Goal: Task Accomplishment & Management: Complete application form

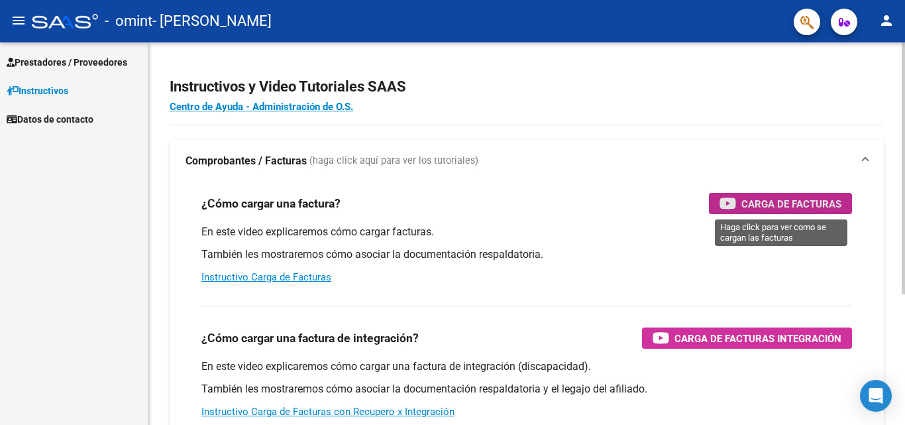
click at [811, 205] on span "Carga de Facturas" at bounding box center [791, 203] width 100 height 17
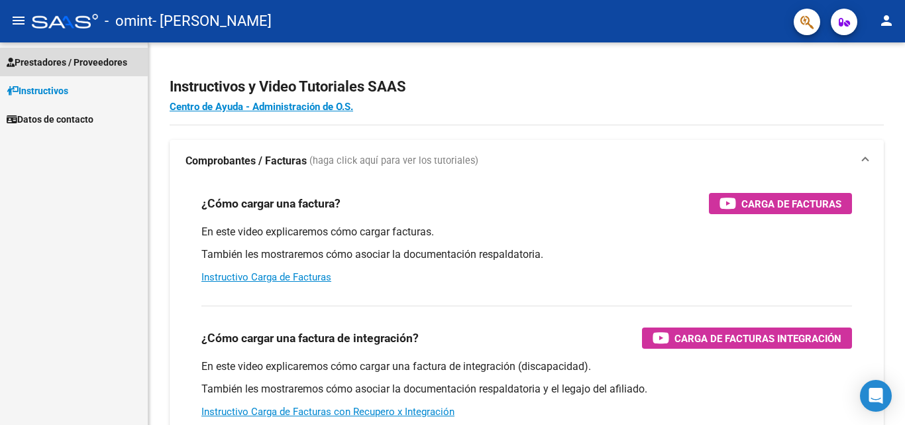
click at [53, 60] on span "Prestadores / Proveedores" at bounding box center [67, 62] width 121 height 15
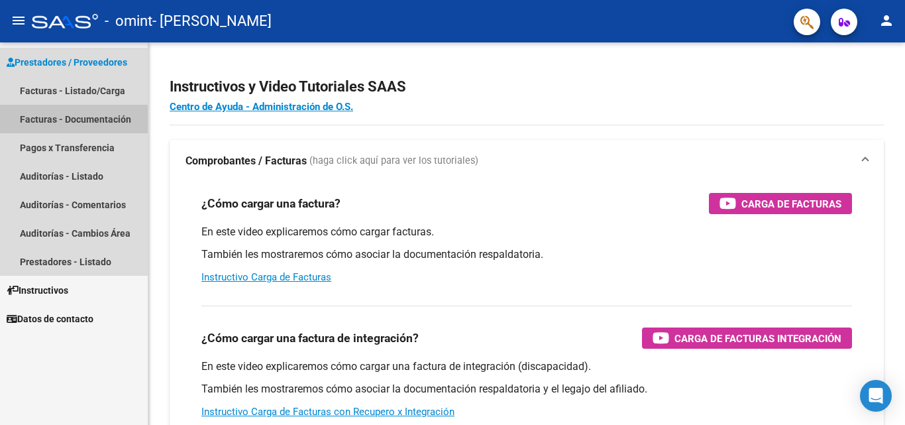
click at [46, 121] on link "Facturas - Documentación" at bounding box center [74, 119] width 148 height 28
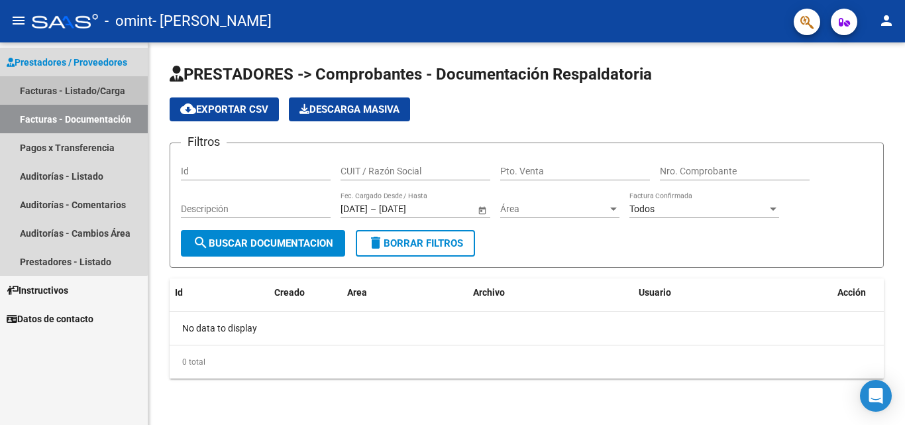
click at [70, 87] on link "Facturas - Listado/Carga" at bounding box center [74, 90] width 148 height 28
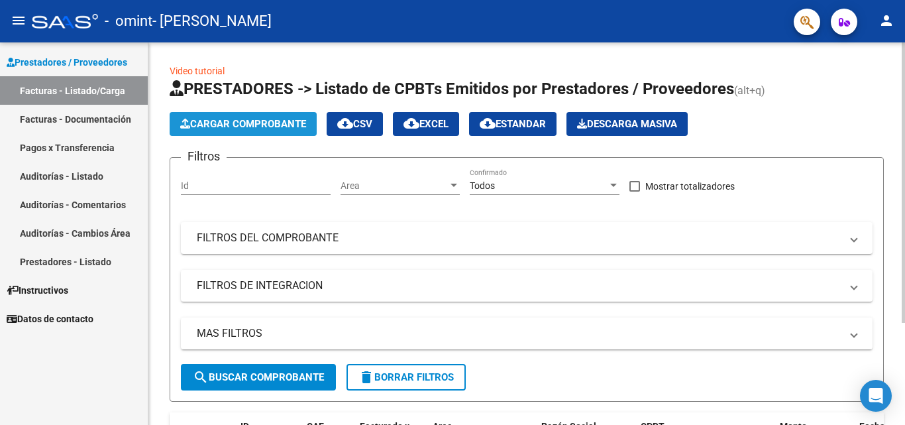
click at [241, 119] on span "Cargar Comprobante" at bounding box center [243, 124] width 126 height 12
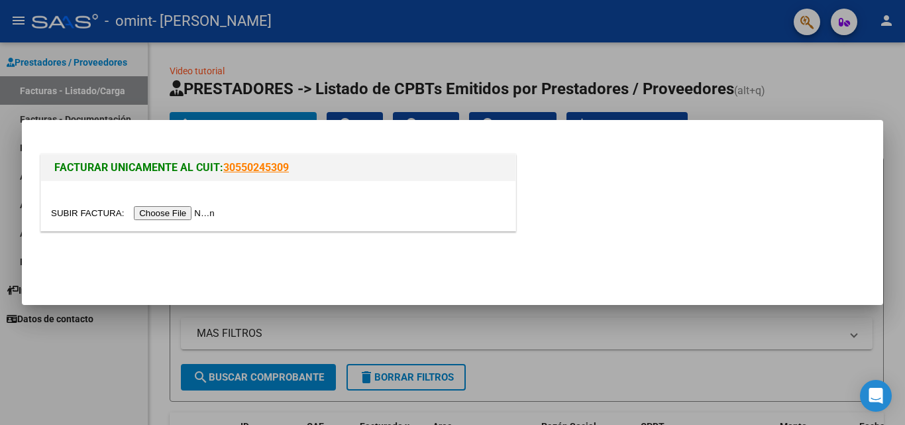
click at [166, 214] on input "file" at bounding box center [135, 213] width 168 height 14
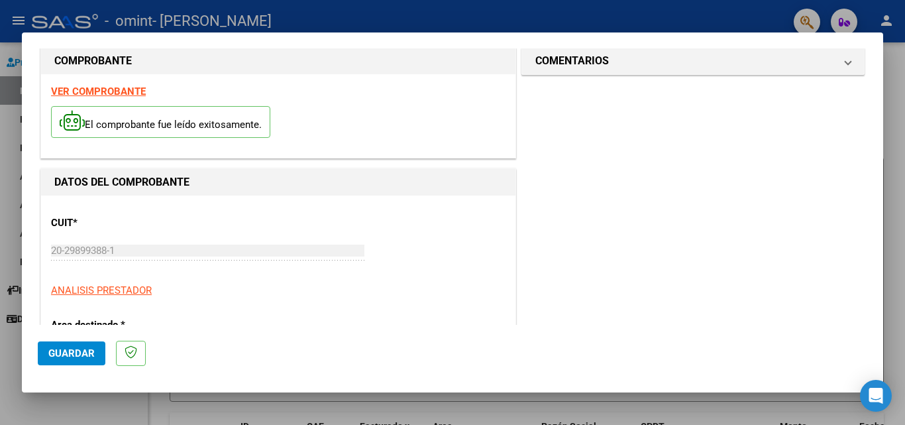
scroll to position [21, 0]
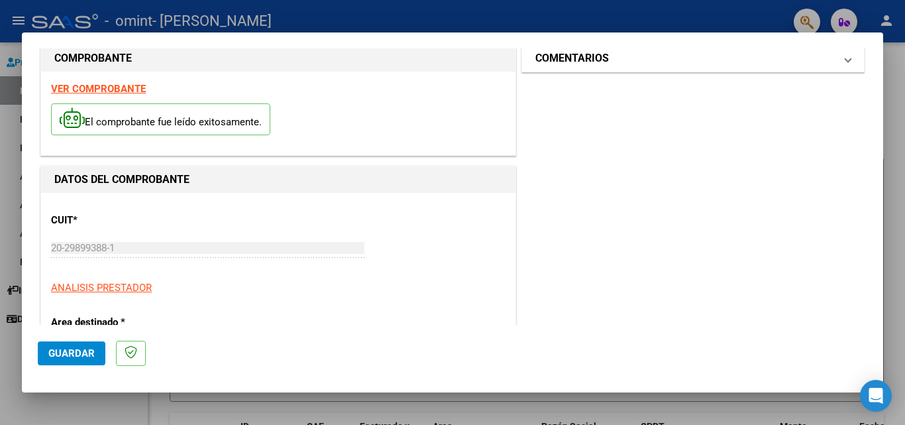
click at [846, 60] on span at bounding box center [848, 58] width 5 height 16
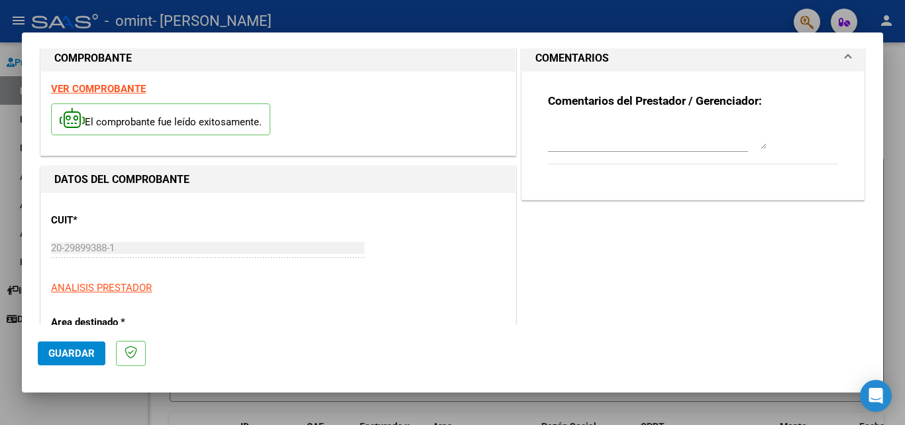
click at [846, 60] on span at bounding box center [848, 58] width 5 height 16
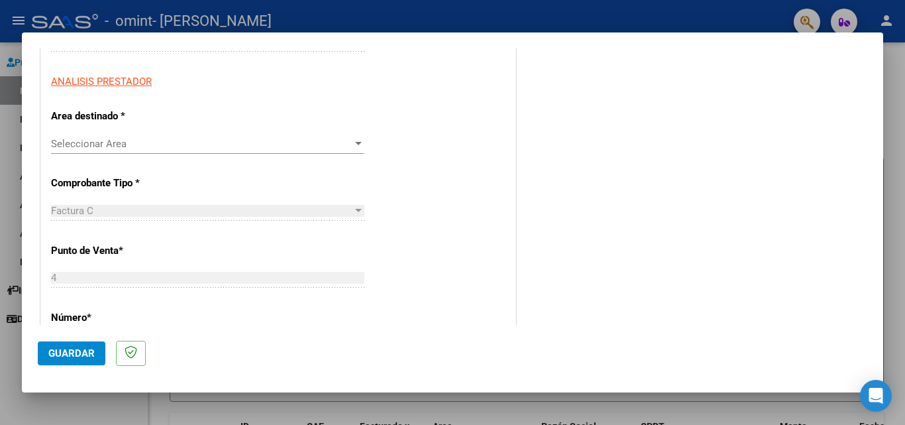
scroll to position [227, 0]
click at [355, 142] on div at bounding box center [358, 143] width 7 height 3
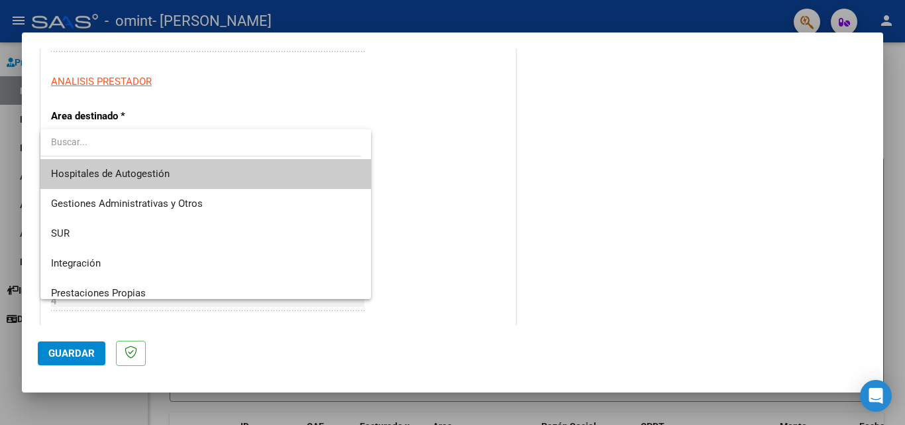
click at [877, 58] on div at bounding box center [452, 212] width 905 height 425
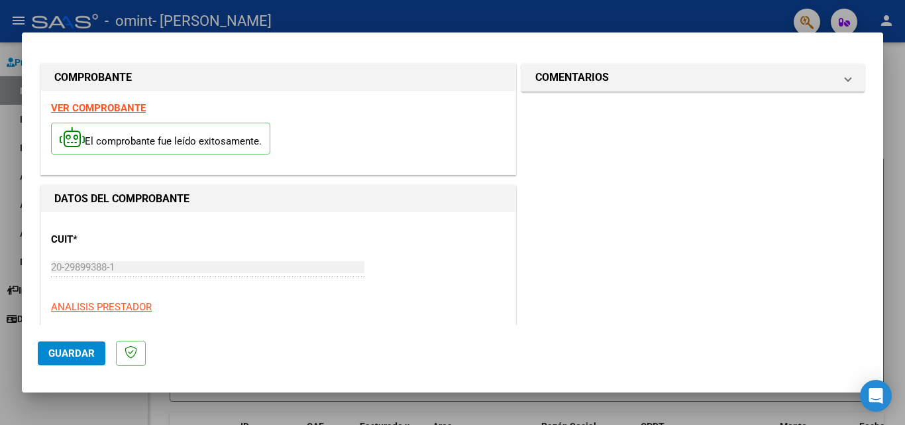
scroll to position [0, 0]
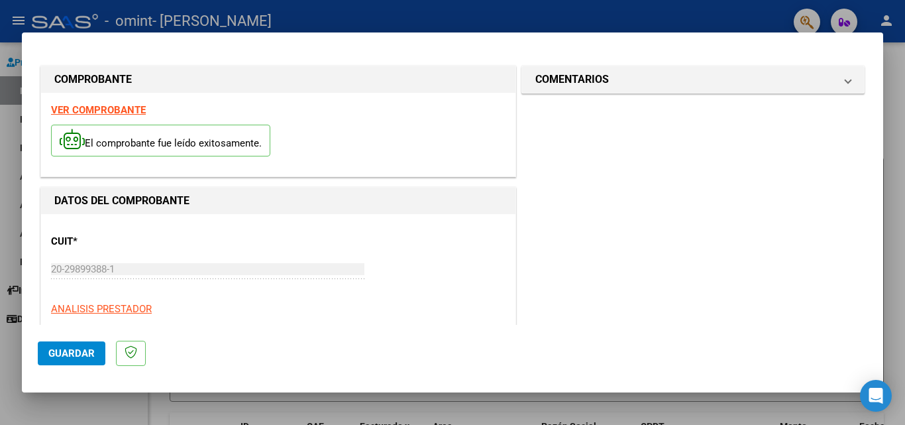
click at [125, 104] on strong "VER COMPROBANTE" at bounding box center [98, 110] width 95 height 12
click at [204, 142] on p "El comprobante fue leído exitosamente." at bounding box center [160, 141] width 219 height 32
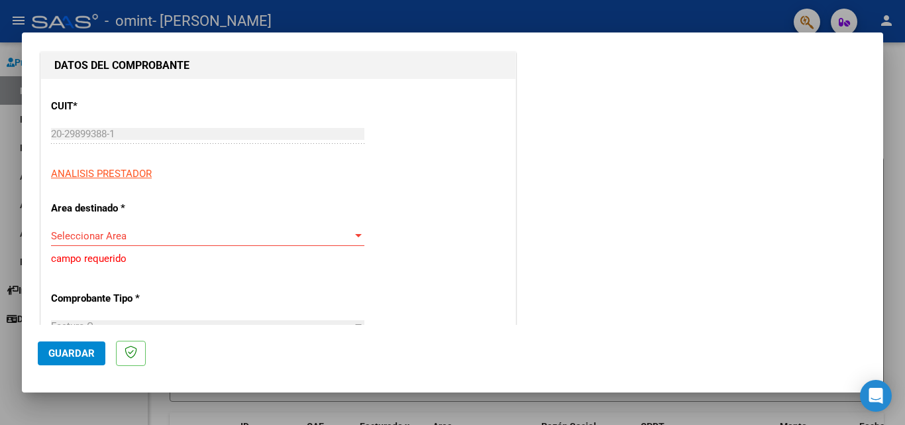
scroll to position [138, 0]
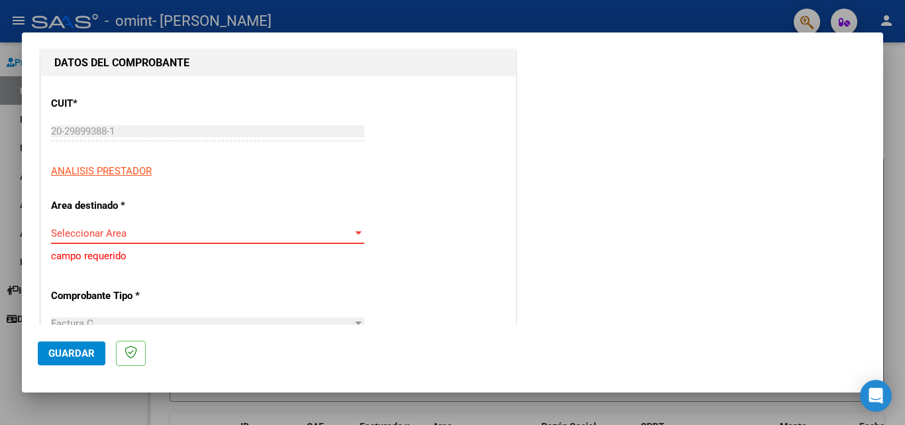
click at [358, 229] on div at bounding box center [359, 233] width 12 height 11
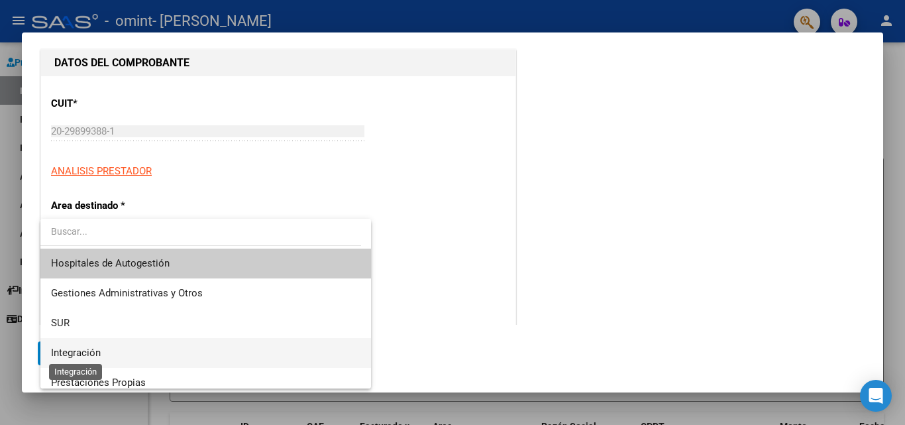
click at [97, 353] on span "Integración" at bounding box center [76, 353] width 50 height 12
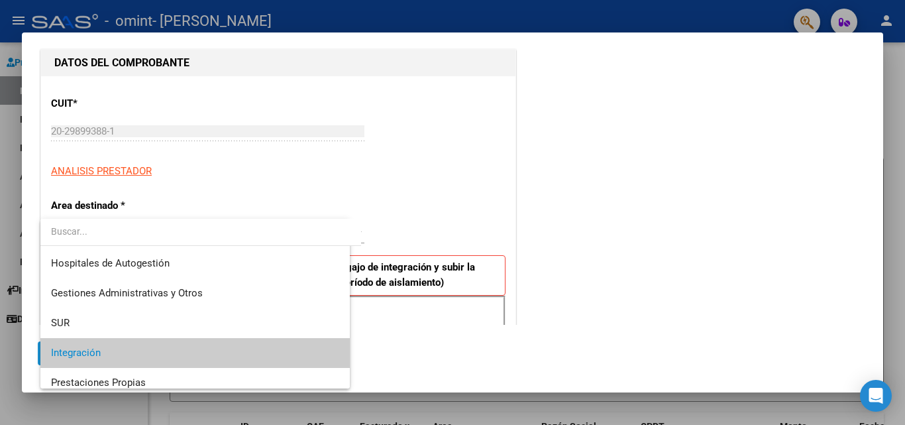
click at [97, 353] on button "Guardar" at bounding box center [72, 353] width 68 height 24
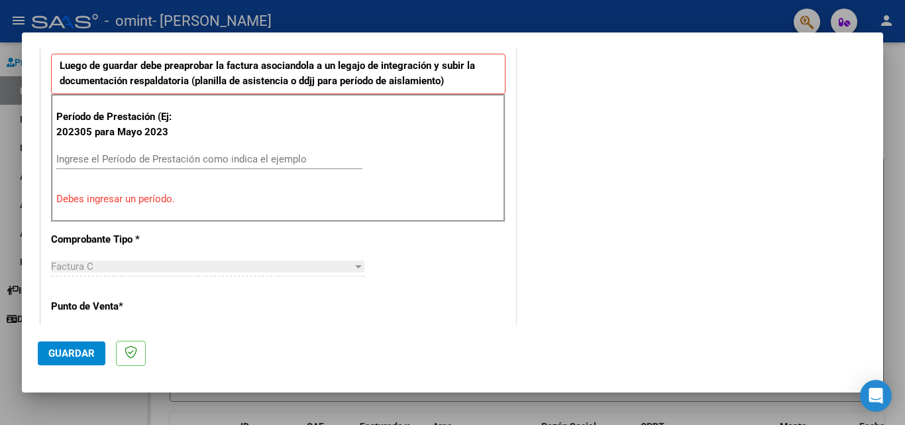
scroll to position [330, 0]
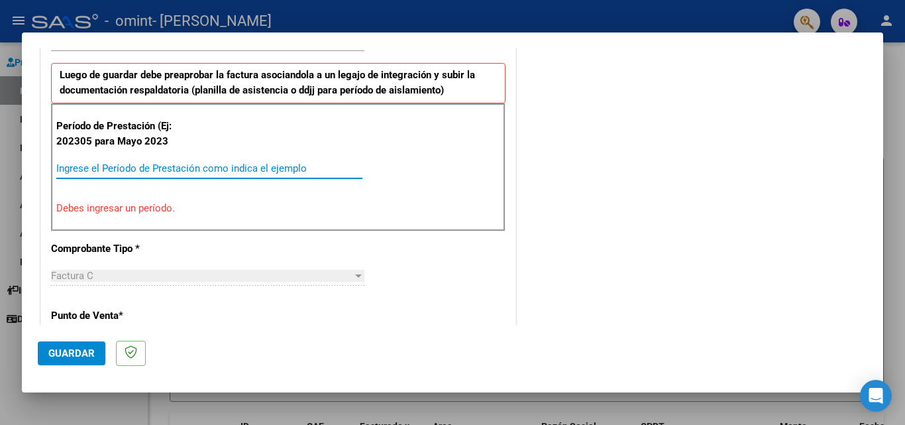
click at [107, 170] on input "Ingrese el Período de Prestación como indica el ejemplo" at bounding box center [209, 168] width 306 height 12
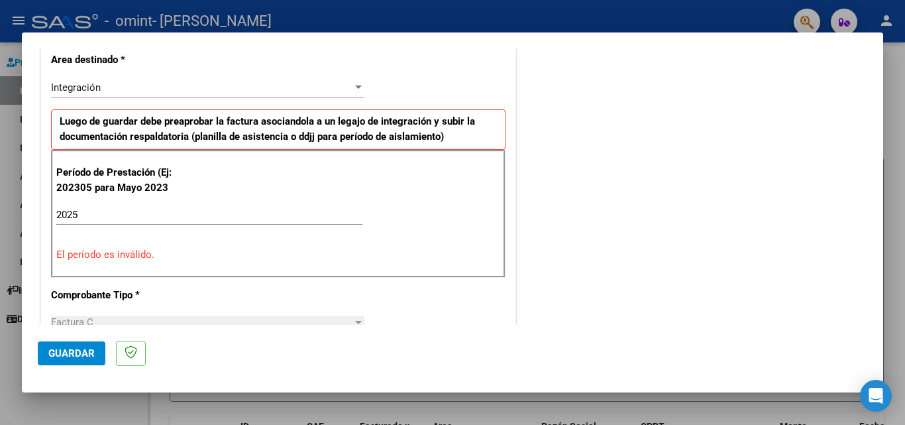
scroll to position [268, 0]
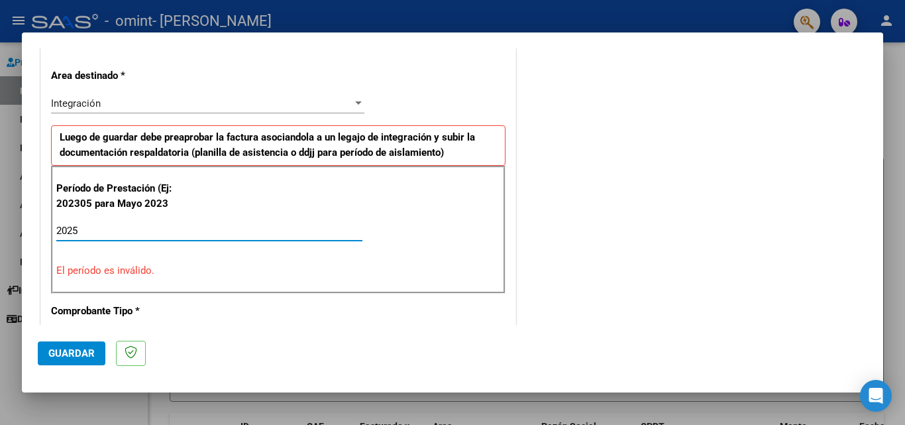
click at [76, 232] on input "2025" at bounding box center [209, 231] width 306 height 12
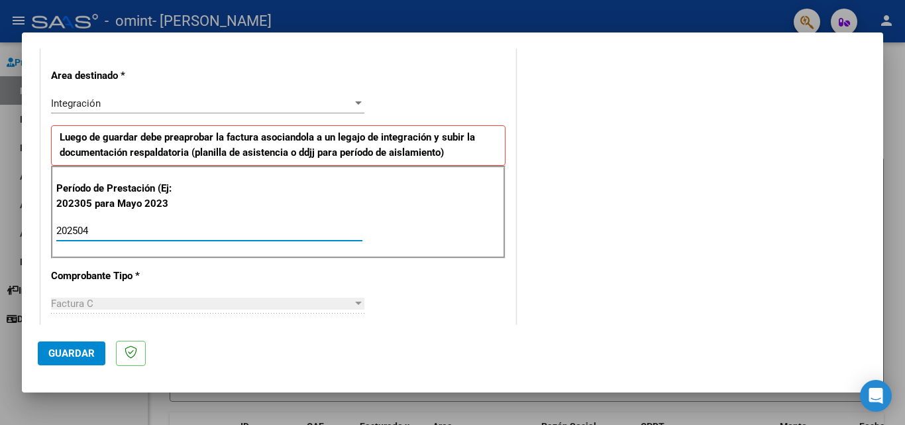
type input "202504"
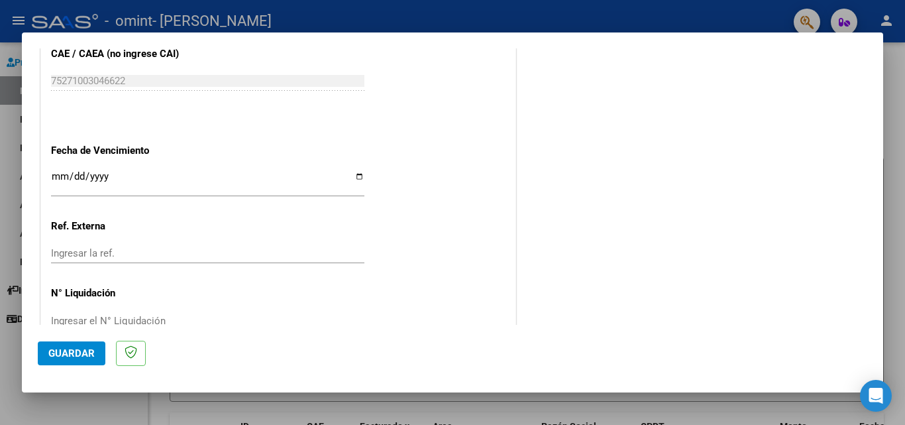
scroll to position [865, 0]
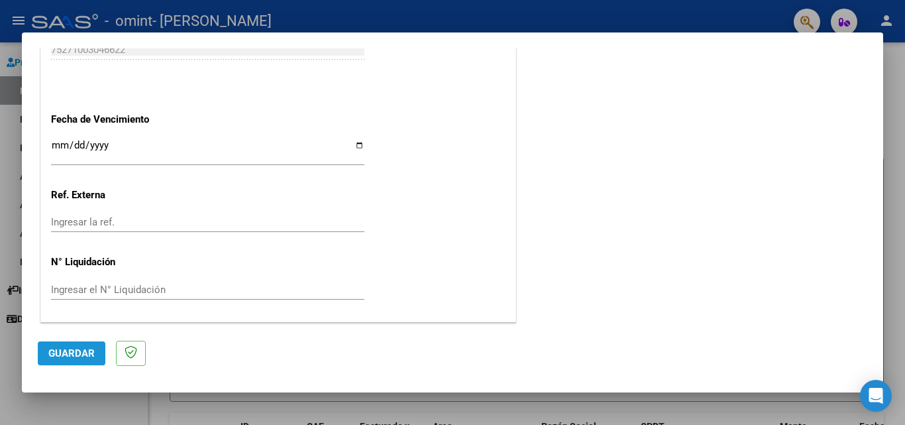
click at [76, 349] on span "Guardar" at bounding box center [71, 353] width 46 height 12
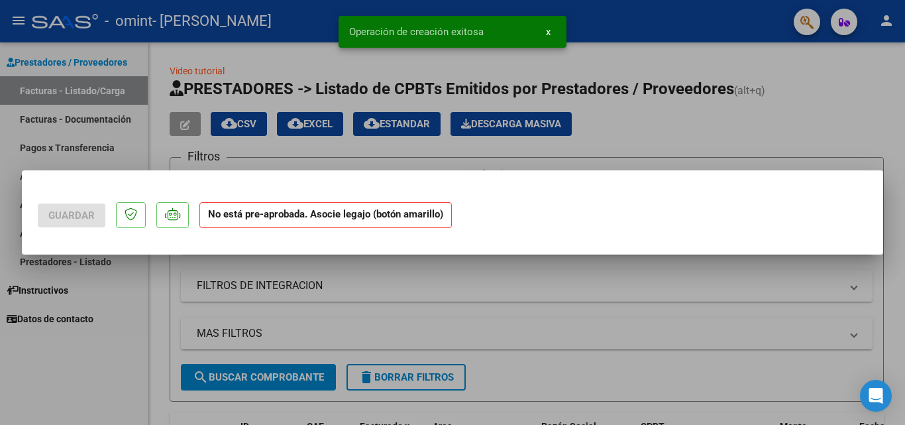
scroll to position [0, 0]
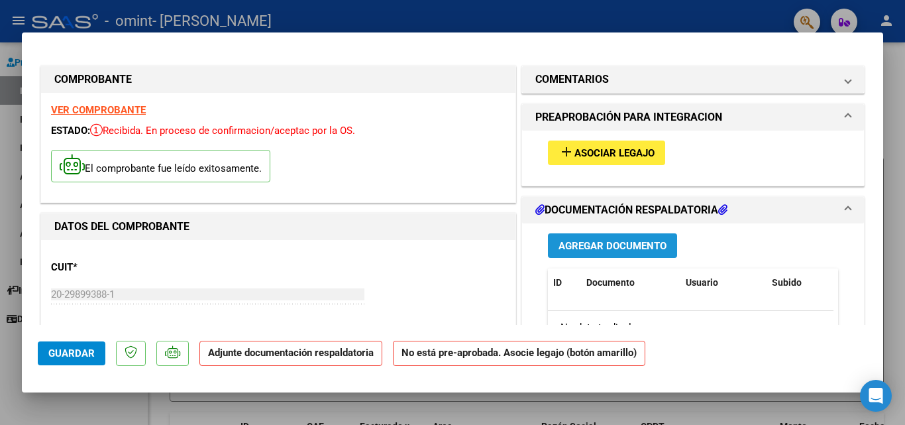
click at [603, 244] on span "Agregar Documento" at bounding box center [613, 246] width 108 height 12
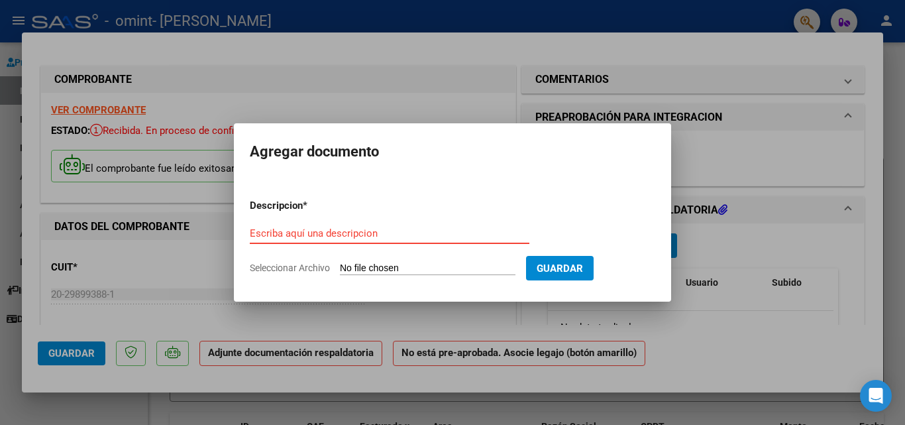
click at [287, 231] on input "Escriba aquí una descripcion" at bounding box center [390, 233] width 280 height 12
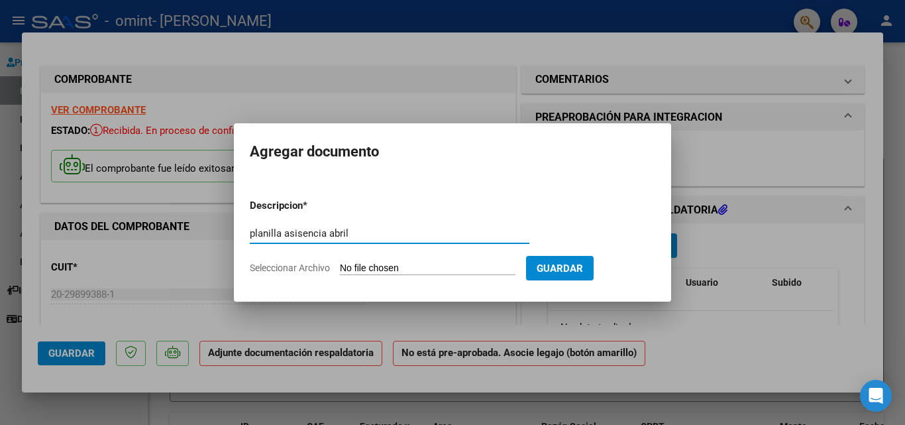
type input "planilla asisencia abril"
click at [400, 267] on input "Seleccionar Archivo" at bounding box center [428, 268] width 176 height 13
type input "C:\fakepath\[PERSON_NAME].pdf"
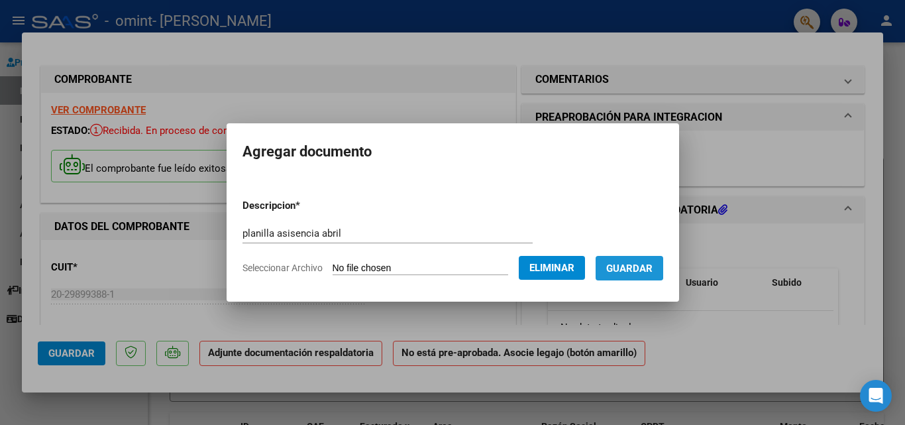
click at [637, 267] on span "Guardar" at bounding box center [629, 268] width 46 height 12
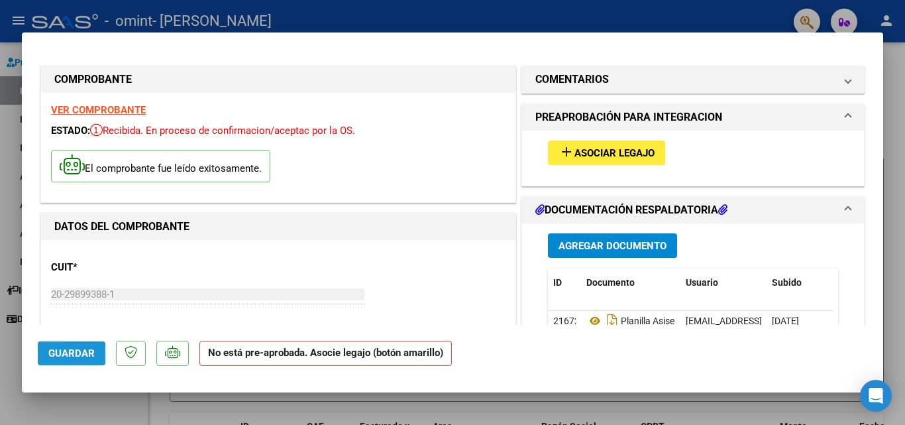
click at [45, 350] on button "Guardar" at bounding box center [72, 353] width 68 height 24
click at [602, 150] on span "Asociar Legajo" at bounding box center [615, 153] width 80 height 12
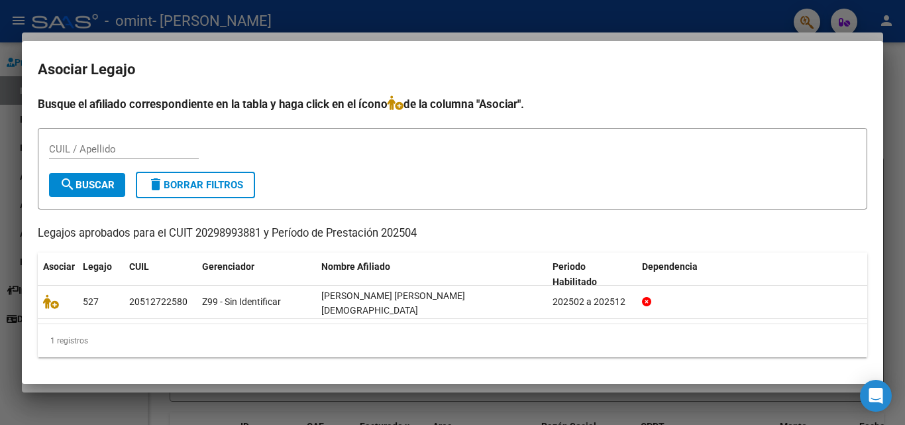
click at [714, 18] on div at bounding box center [452, 212] width 905 height 425
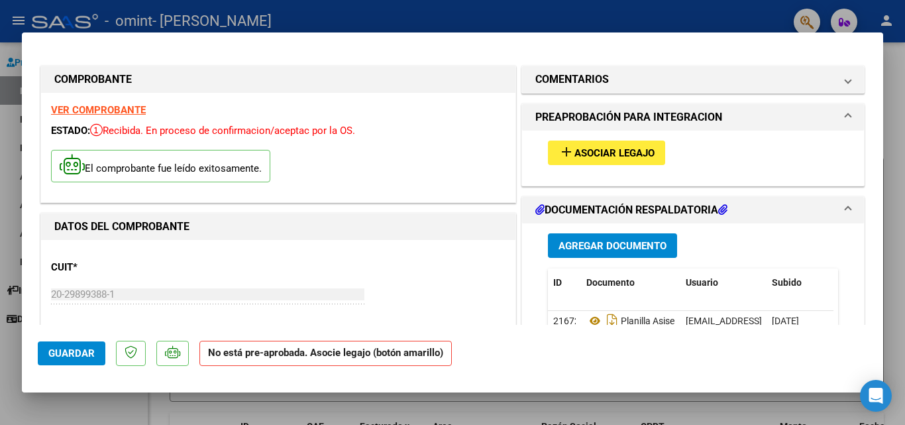
click at [684, 33] on mat-dialog-container "COMPROBANTE VER COMPROBANTE ESTADO: Recibida. En proceso de confirmacion/acepta…" at bounding box center [452, 212] width 861 height 360
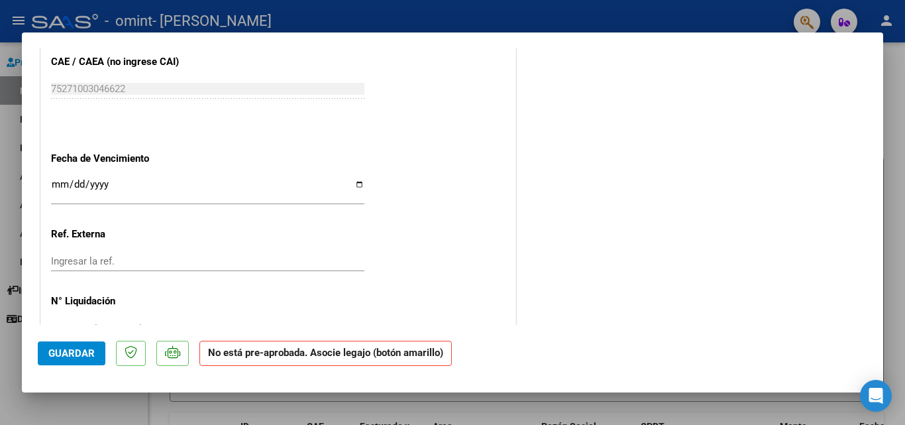
scroll to position [875, 0]
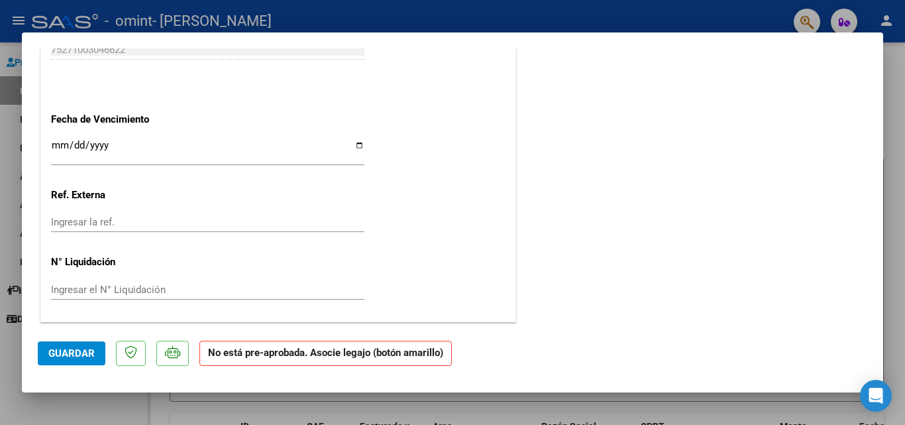
click at [904, 74] on div at bounding box center [452, 212] width 905 height 425
type input "$ 0,00"
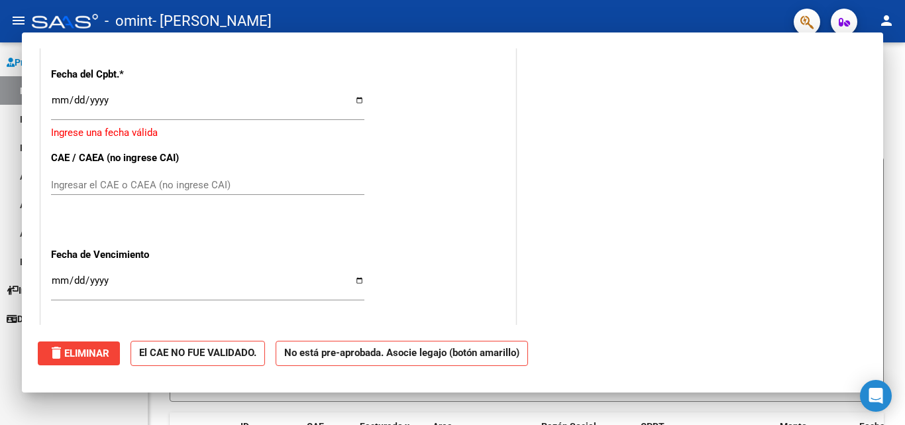
scroll to position [834, 0]
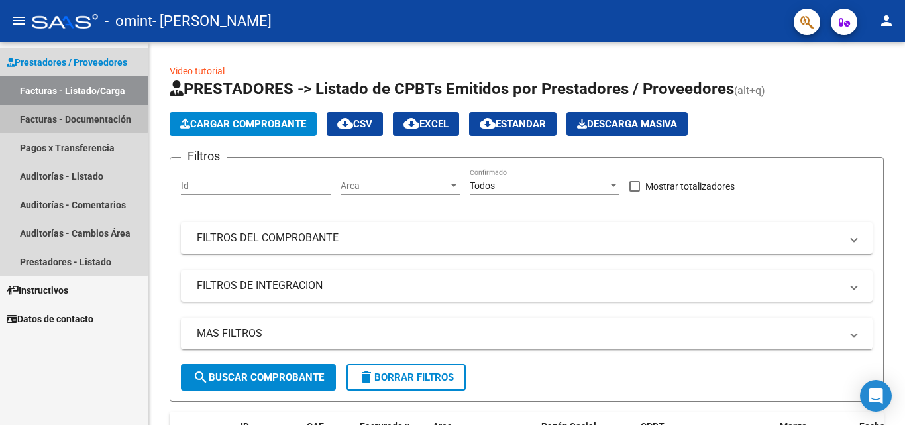
click at [64, 117] on link "Facturas - Documentación" at bounding box center [74, 119] width 148 height 28
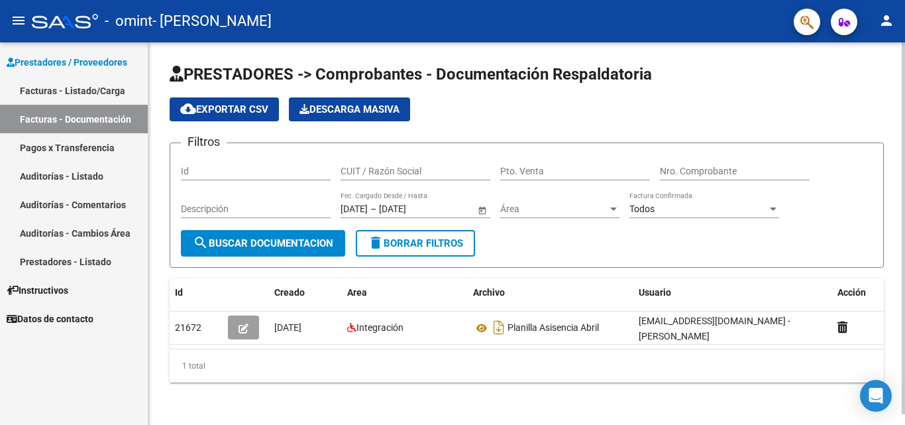
click at [903, 31] on div "menu - omint - [PERSON_NAME] person Prestadores / Proveedores Facturas - Listad…" at bounding box center [452, 212] width 905 height 425
